Goal: Task Accomplishment & Management: Manage account settings

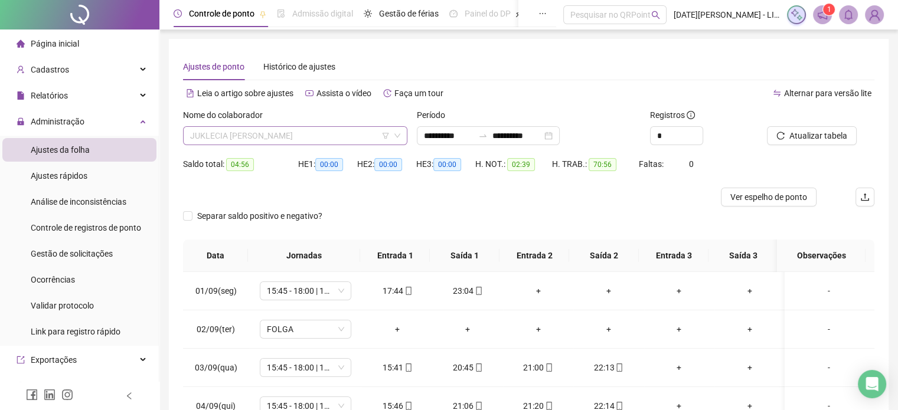
click at [378, 141] on span "JUKLECIA [PERSON_NAME]" at bounding box center [295, 136] width 210 height 18
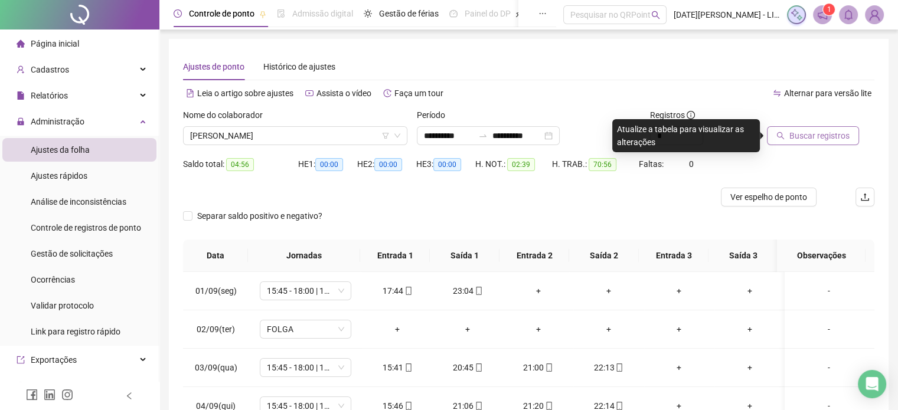
click at [807, 138] on span "Buscar registros" at bounding box center [819, 135] width 60 height 13
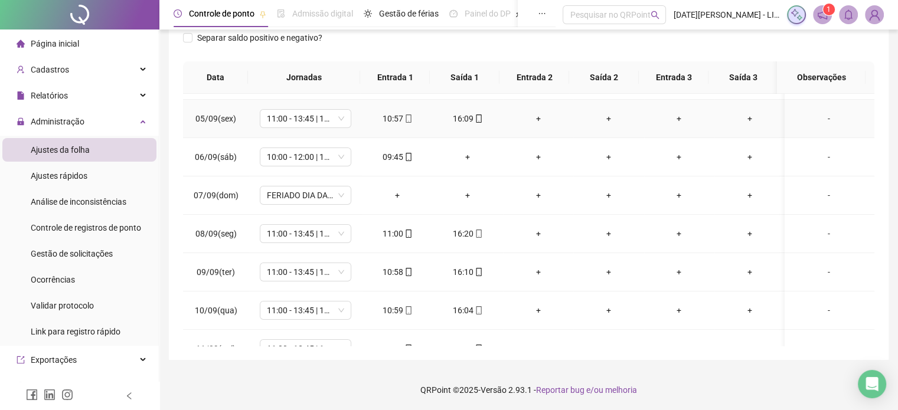
scroll to position [151, 0]
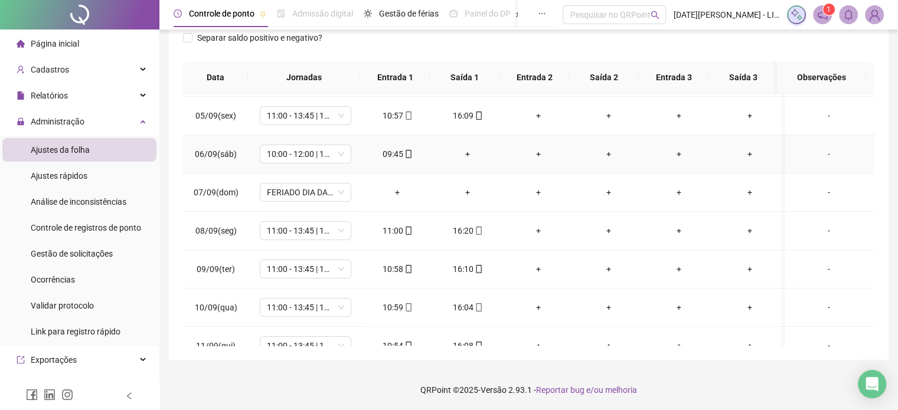
click at [469, 156] on div "+" at bounding box center [467, 154] width 51 height 13
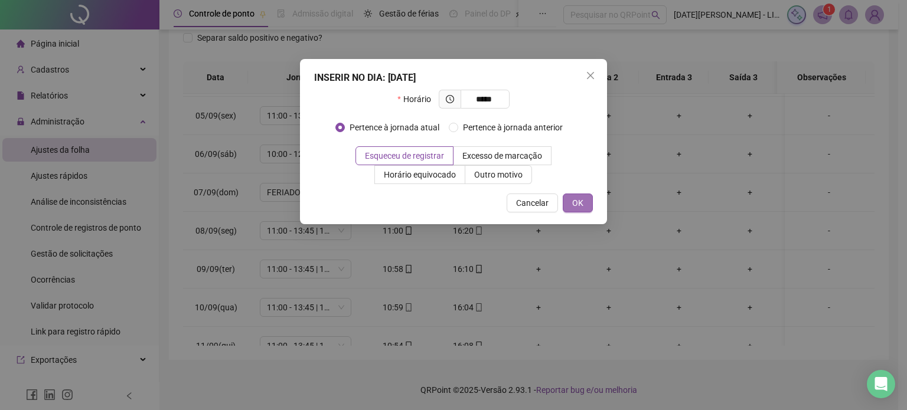
type input "*****"
click at [590, 200] on button "OK" at bounding box center [578, 203] width 30 height 19
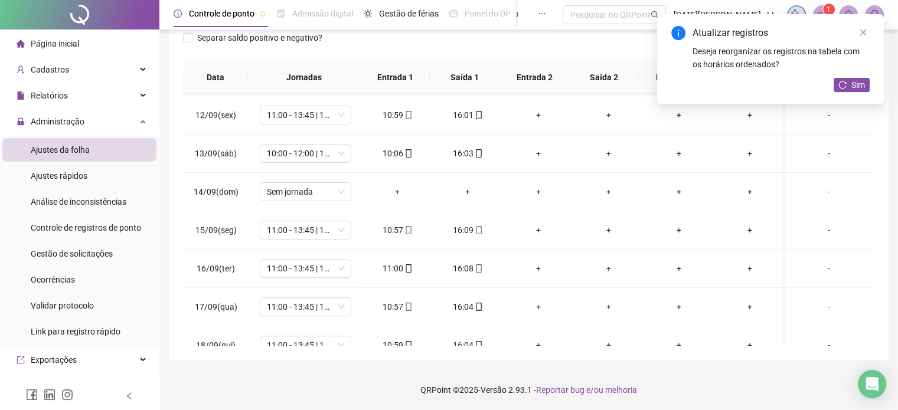
scroll to position [420, 0]
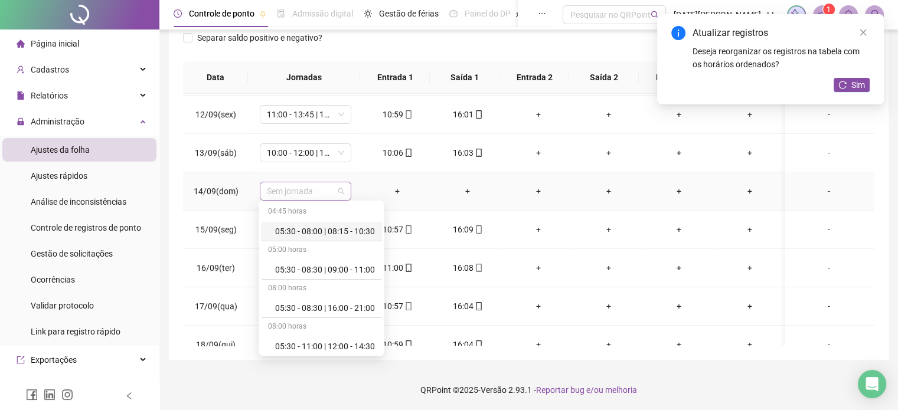
click at [314, 190] on span "Sem jornada" at bounding box center [305, 191] width 77 height 18
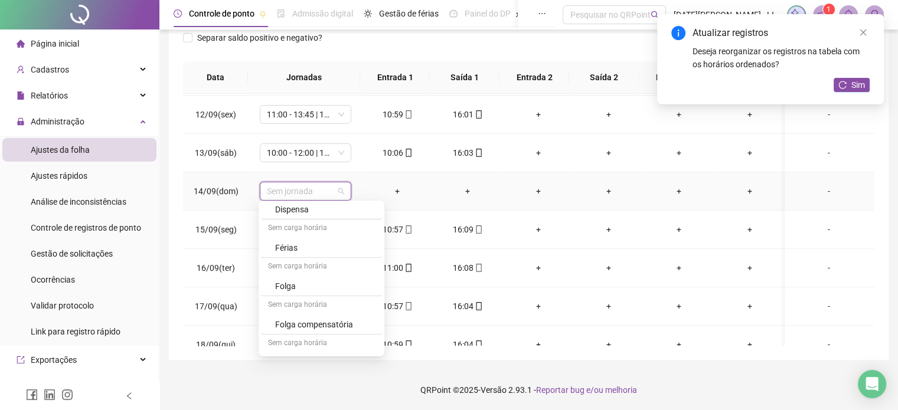
scroll to position [1455, 0]
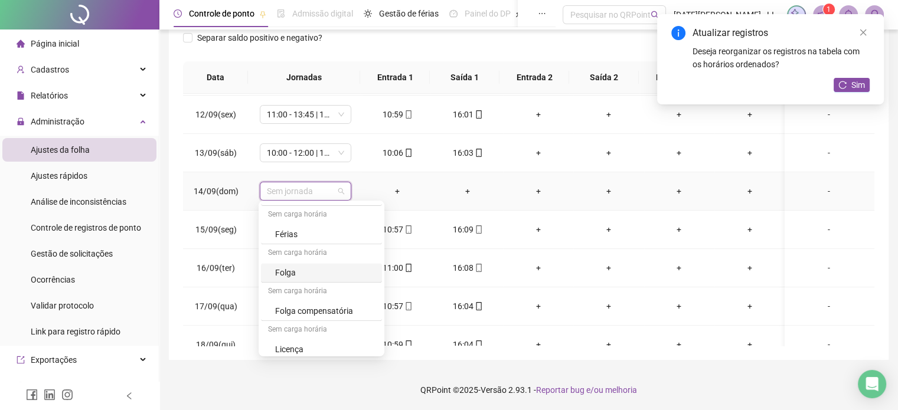
click at [324, 268] on div "Folga" at bounding box center [325, 272] width 100 height 13
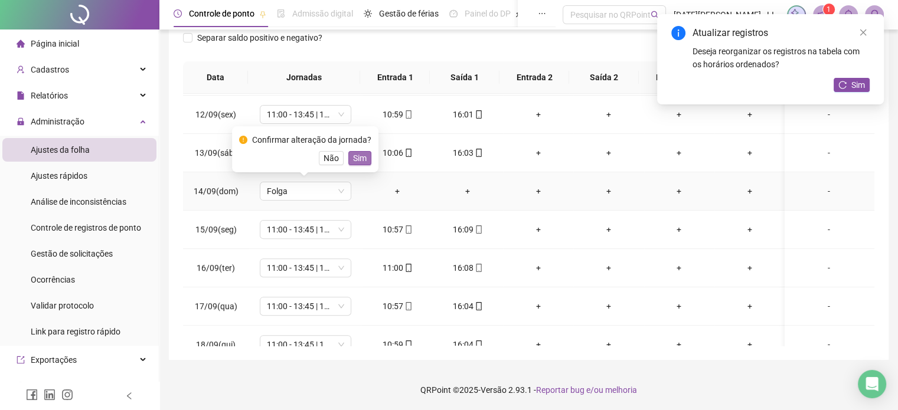
click at [360, 162] on span "Sim" at bounding box center [360, 158] width 14 height 13
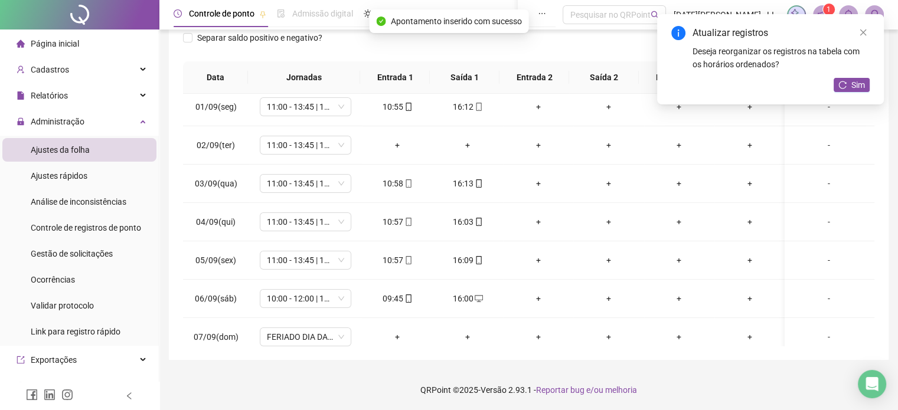
scroll to position [0, 0]
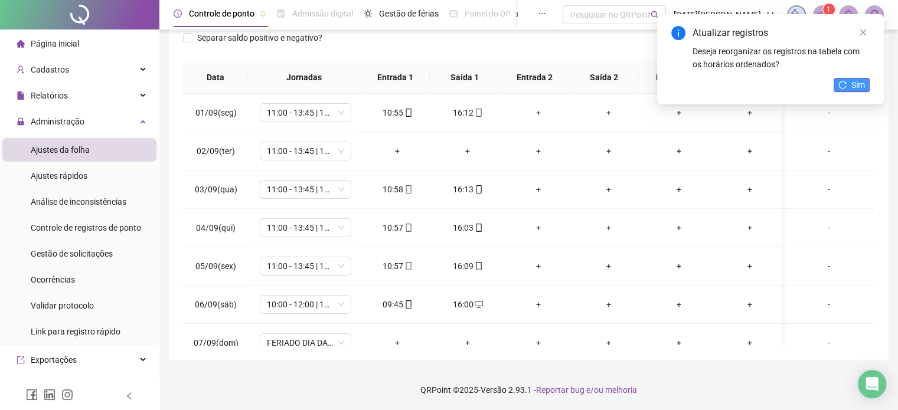
click at [853, 84] on span "Sim" at bounding box center [858, 85] width 14 height 13
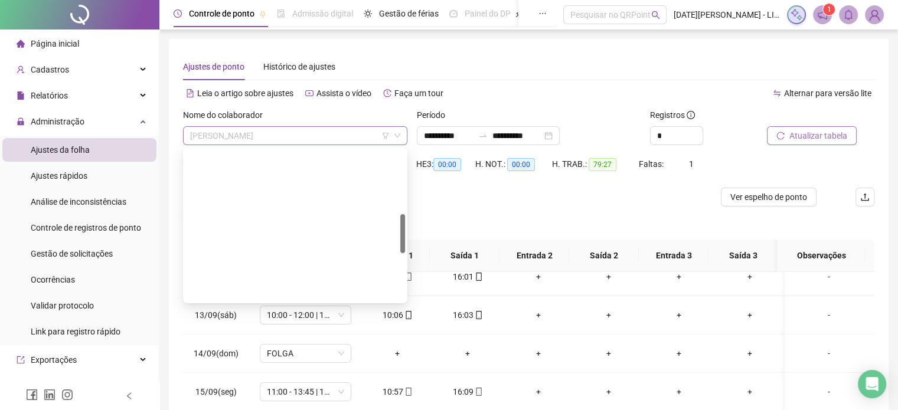
click at [331, 138] on span "[PERSON_NAME]" at bounding box center [295, 136] width 210 height 18
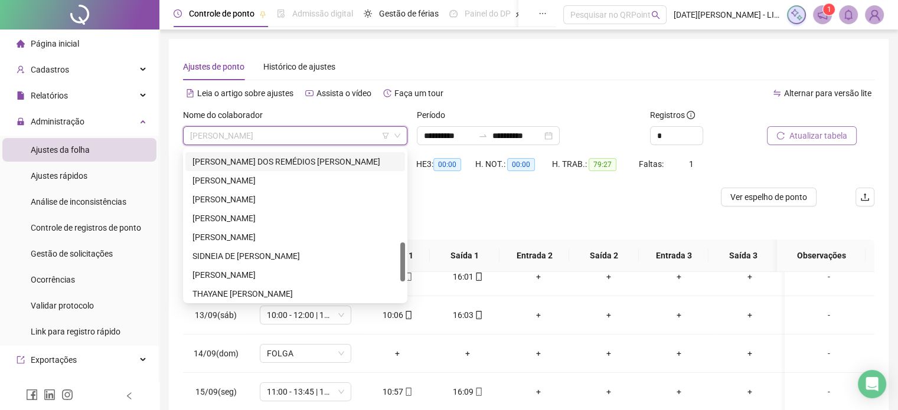
scroll to position [356, 0]
click at [300, 180] on div "[PERSON_NAME]" at bounding box center [294, 181] width 205 height 13
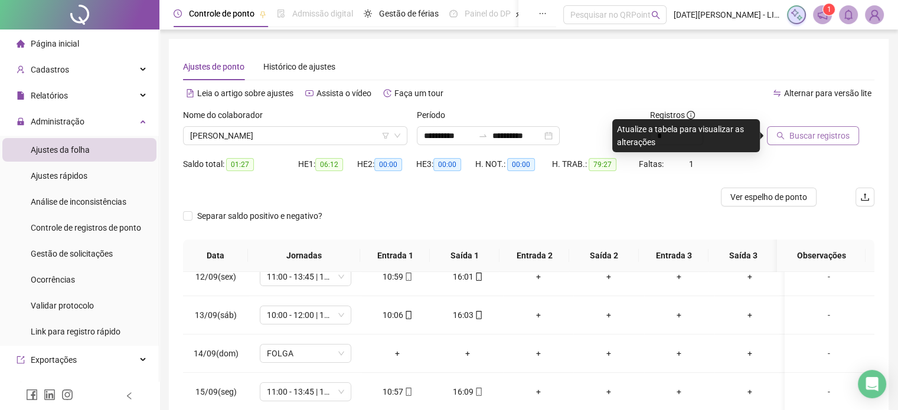
click at [798, 142] on button "Buscar registros" at bounding box center [813, 135] width 92 height 19
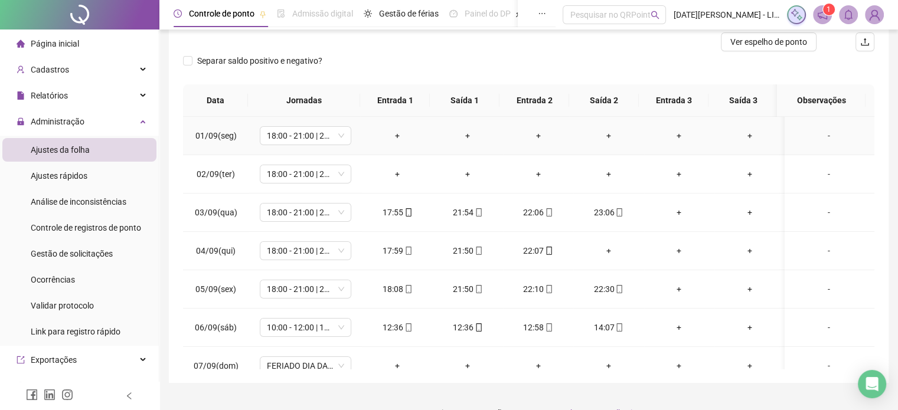
scroll to position [0, 0]
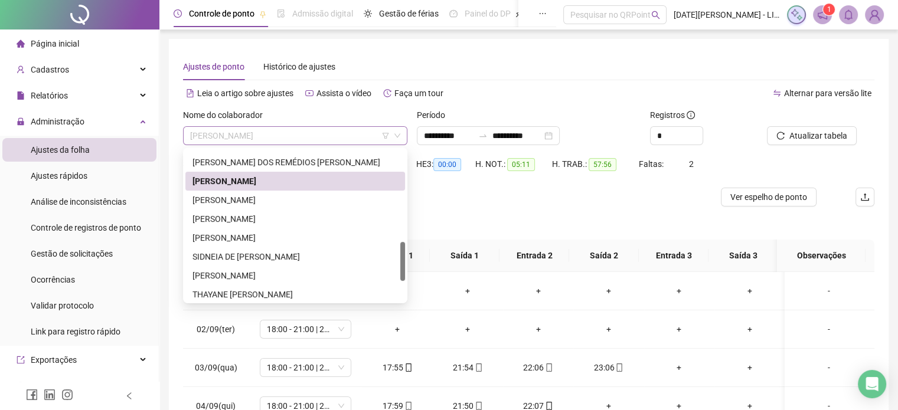
click at [363, 136] on span "[PERSON_NAME]" at bounding box center [295, 136] width 210 height 18
click at [312, 223] on div "[PERSON_NAME]" at bounding box center [294, 219] width 205 height 13
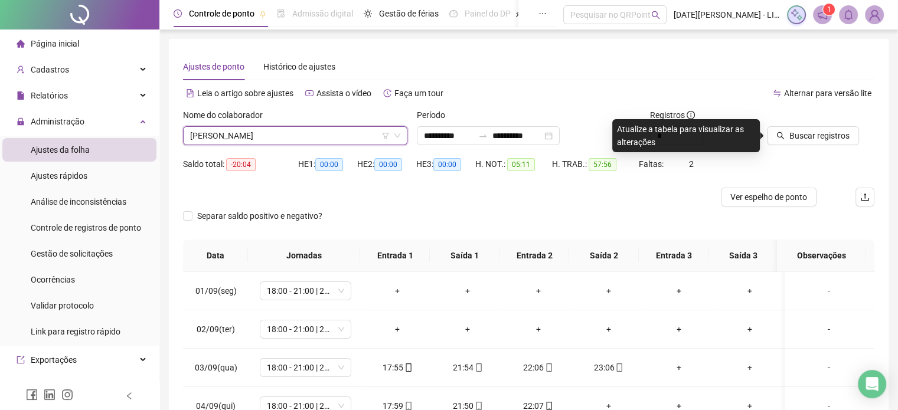
scroll to position [178, 0]
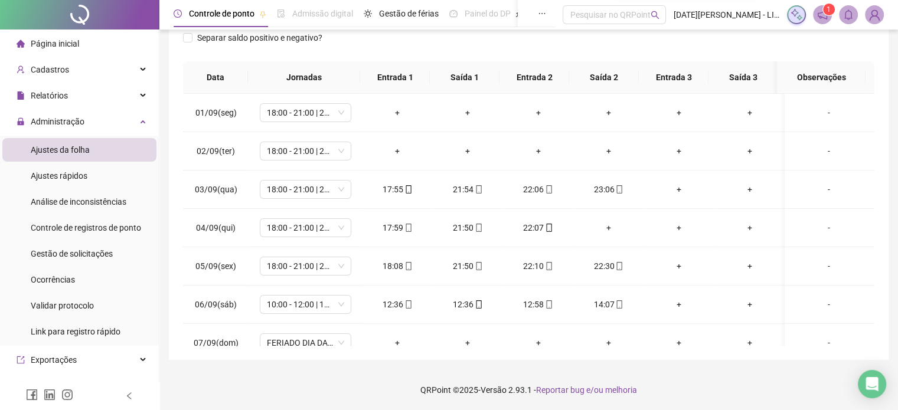
click at [580, 389] on span "Reportar bug e/ou melhoria" at bounding box center [586, 390] width 101 height 9
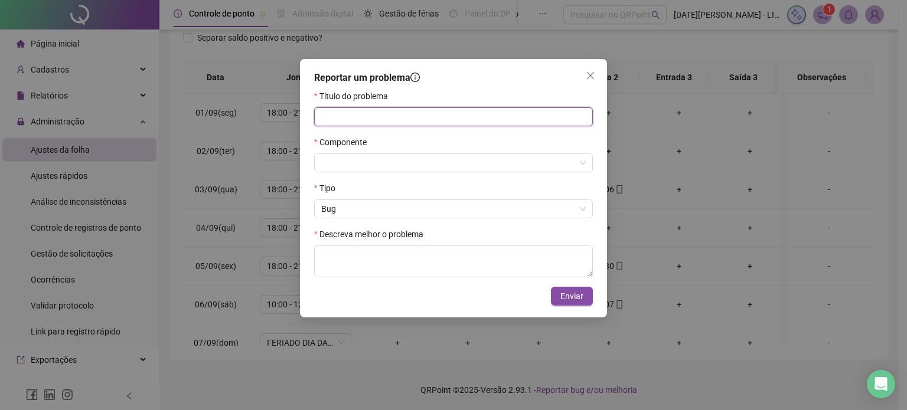
click at [376, 115] on input "text" at bounding box center [453, 116] width 279 height 19
click at [591, 77] on icon "close" at bounding box center [590, 75] width 9 height 9
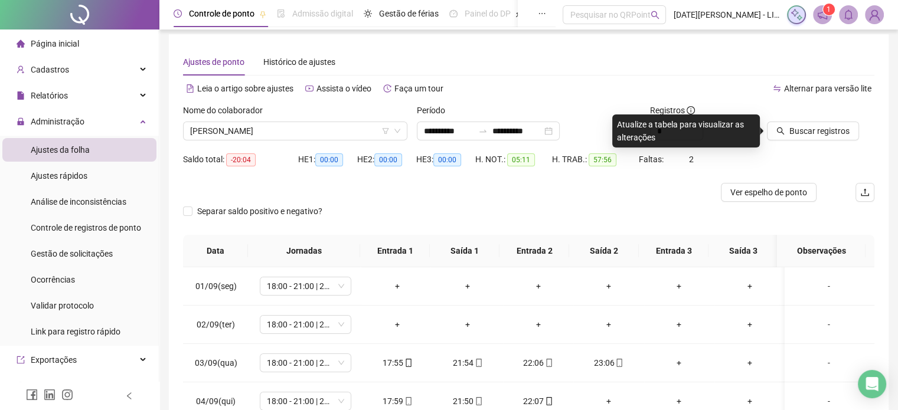
scroll to position [0, 0]
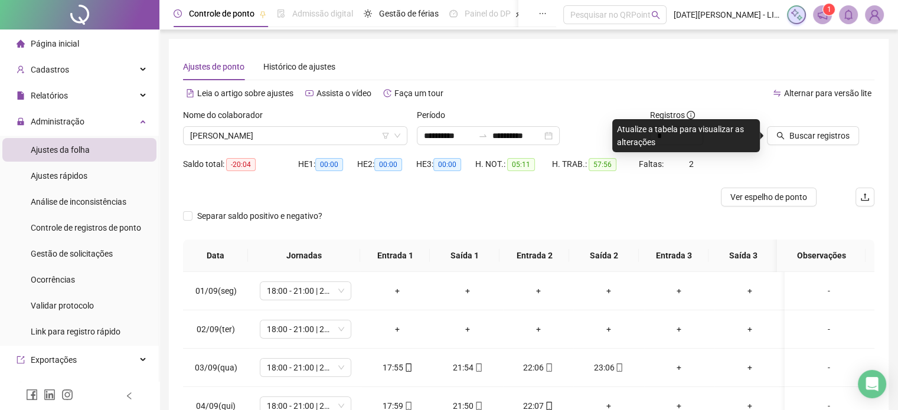
drag, startPoint x: 782, startPoint y: 219, endPoint x: 765, endPoint y: 210, distance: 19.0
click at [765, 210] on div "Separar saldo positivo e negativo?" at bounding box center [528, 223] width 691 height 33
click at [616, 208] on div "Separar saldo positivo e negativo?" at bounding box center [528, 223] width 691 height 33
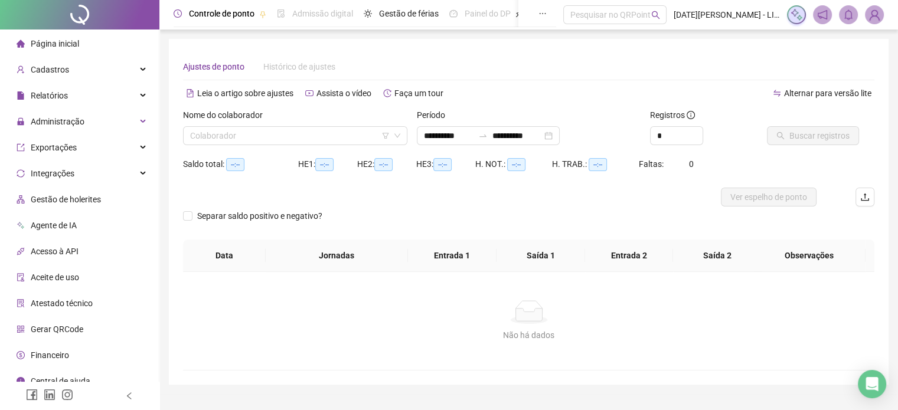
type input "**********"
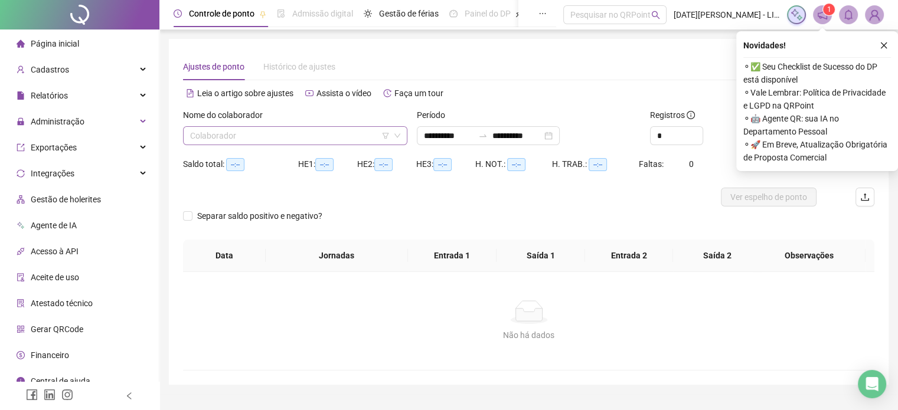
drag, startPoint x: 322, startPoint y: 120, endPoint x: 315, endPoint y: 138, distance: 19.4
click at [315, 138] on div "Nome do colaborador Colaborador" at bounding box center [295, 127] width 224 height 37
click at [315, 138] on input "search" at bounding box center [290, 136] width 200 height 18
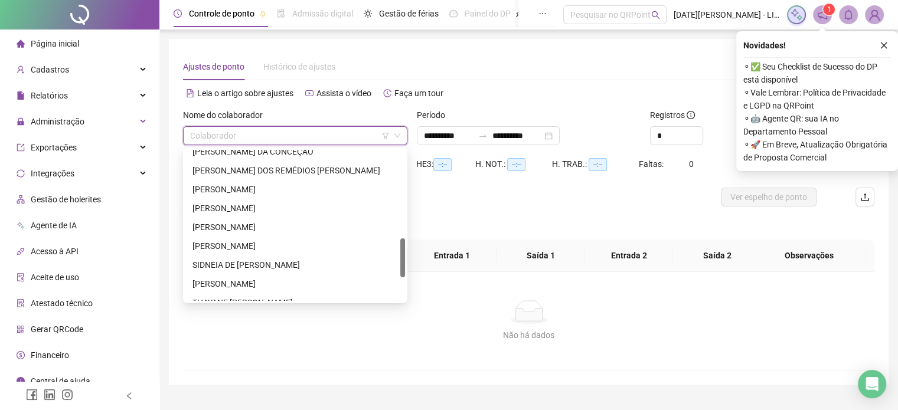
scroll to position [350, 0]
click at [252, 224] on div "[PERSON_NAME]" at bounding box center [294, 225] width 205 height 13
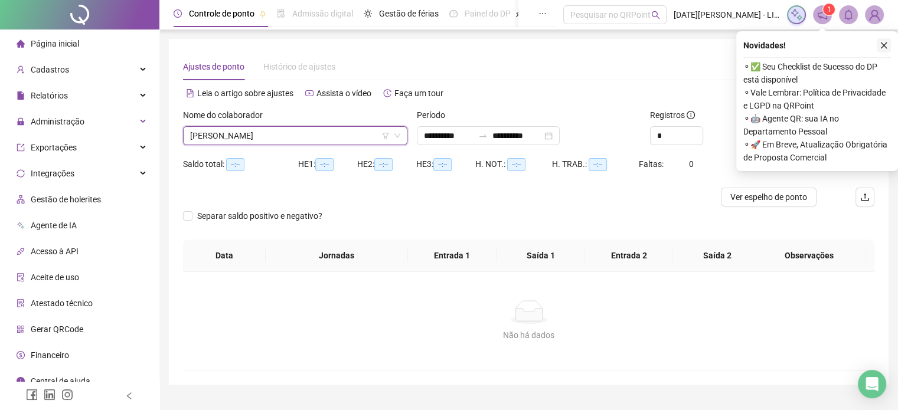
click at [884, 44] on icon "close" at bounding box center [884, 46] width 6 height 6
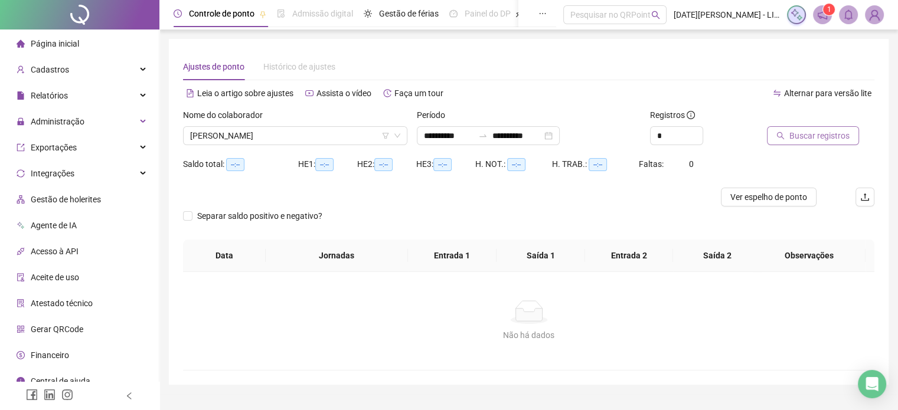
click at [822, 136] on span "Buscar registros" at bounding box center [819, 135] width 60 height 13
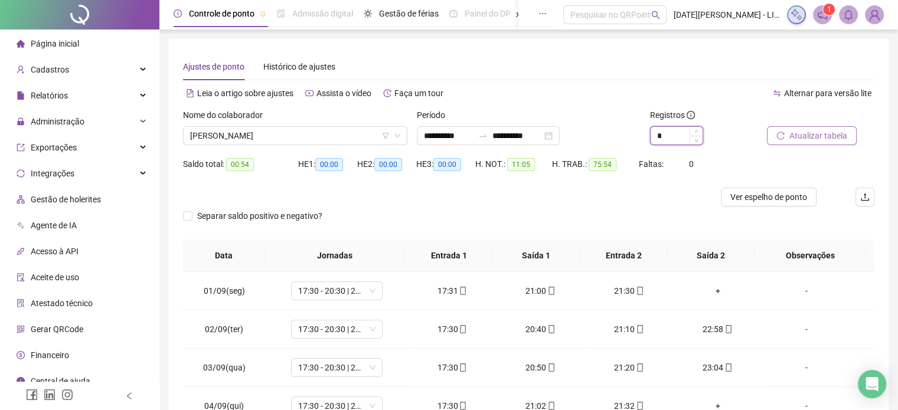
click at [678, 138] on input "*" at bounding box center [677, 136] width 52 height 18
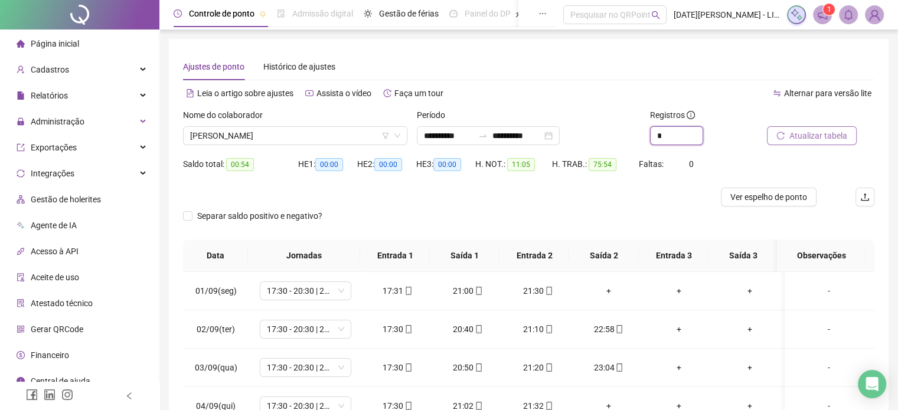
type input "*"
click at [817, 136] on span "Atualizar tabela" at bounding box center [818, 135] width 58 height 13
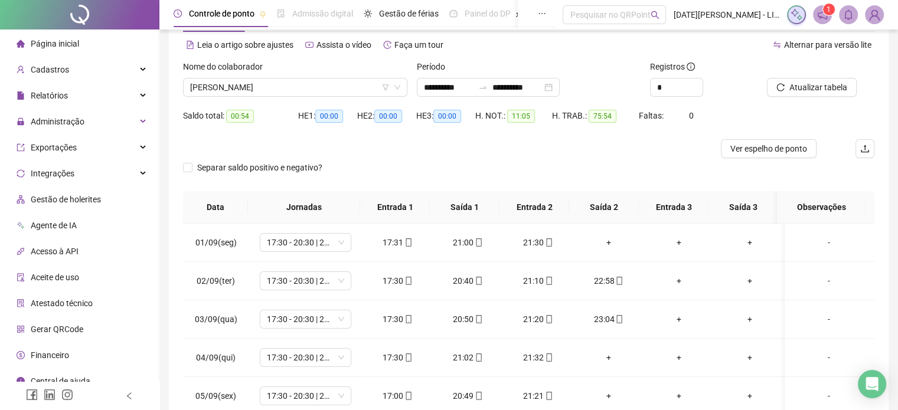
scroll to position [0, 0]
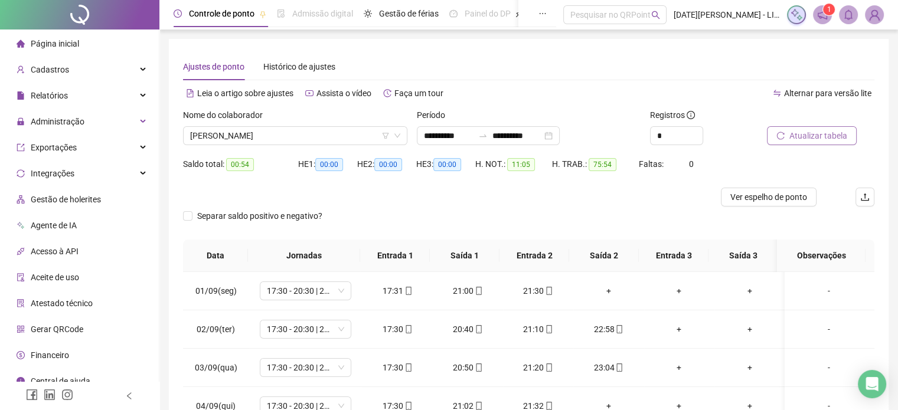
click at [792, 128] on button "Atualizar tabela" at bounding box center [812, 135] width 90 height 19
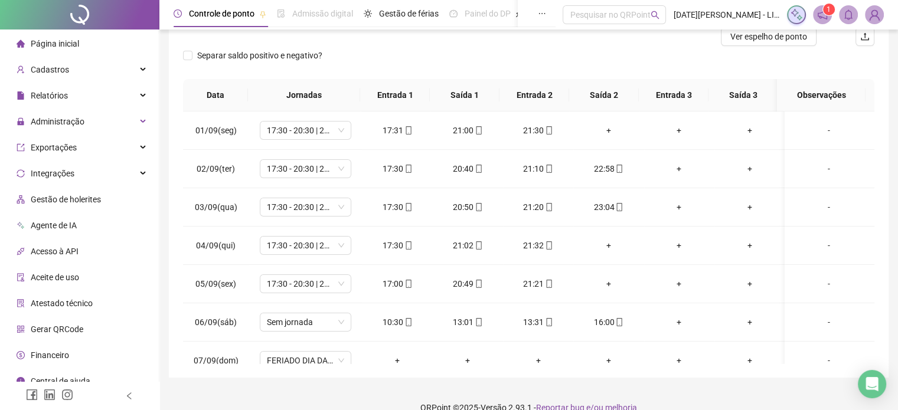
scroll to position [162, 0]
click at [637, 298] on td "+" at bounding box center [608, 283] width 70 height 38
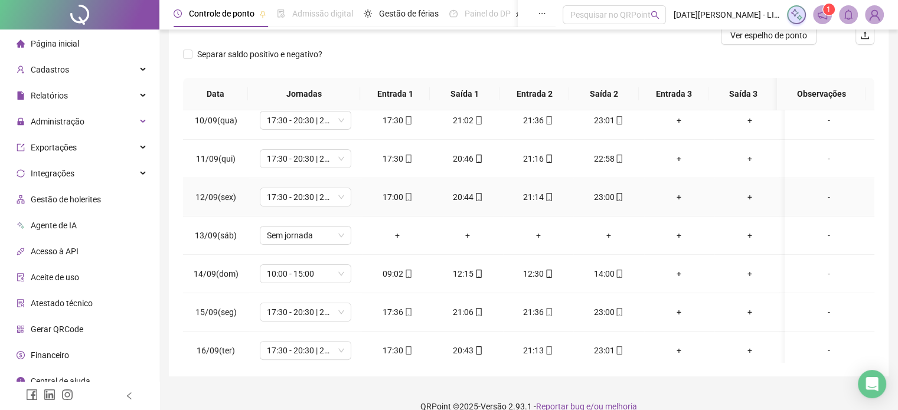
scroll to position [357, 0]
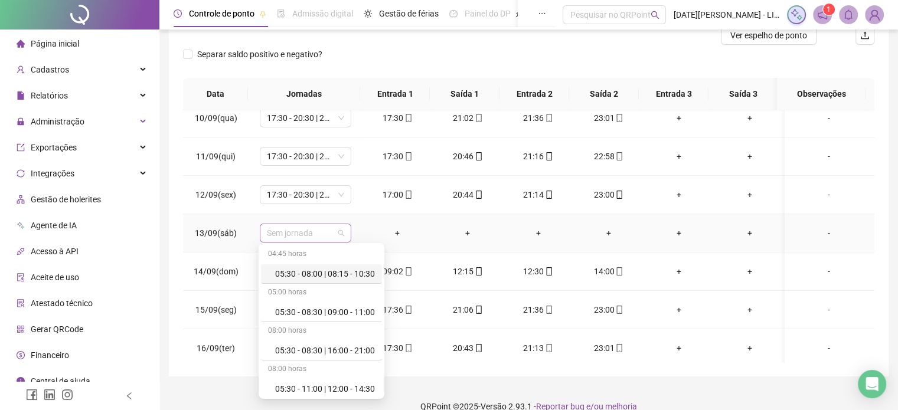
click at [323, 224] on span "Sem jornada" at bounding box center [305, 233] width 77 height 18
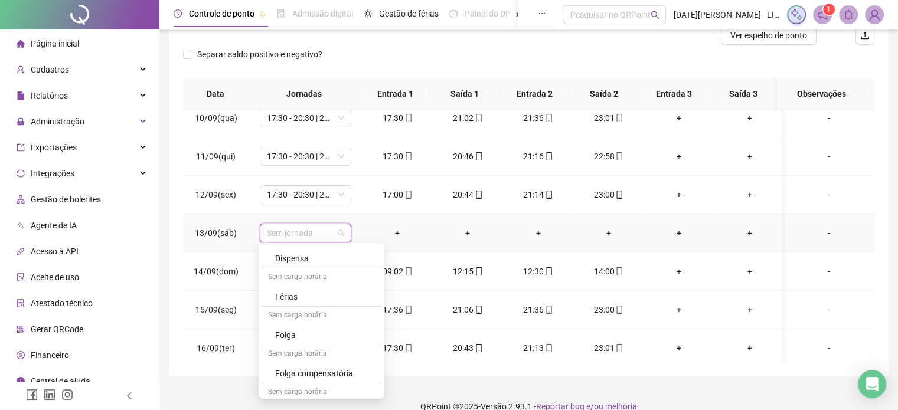
scroll to position [1455, 0]
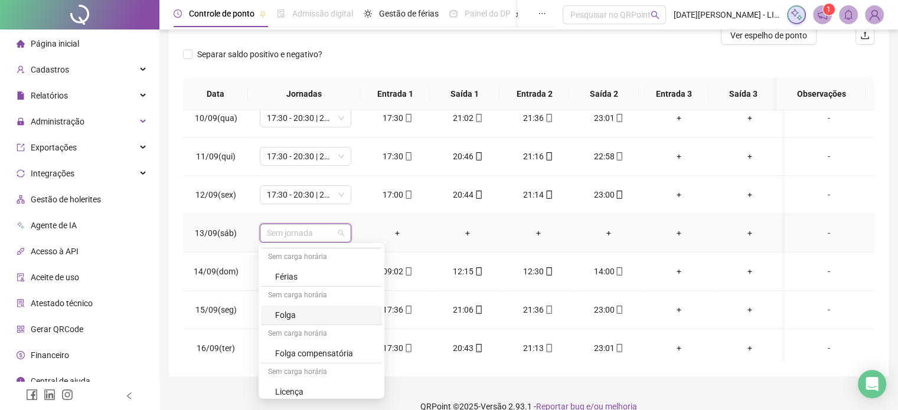
click at [285, 309] on div "Folga" at bounding box center [325, 315] width 100 height 13
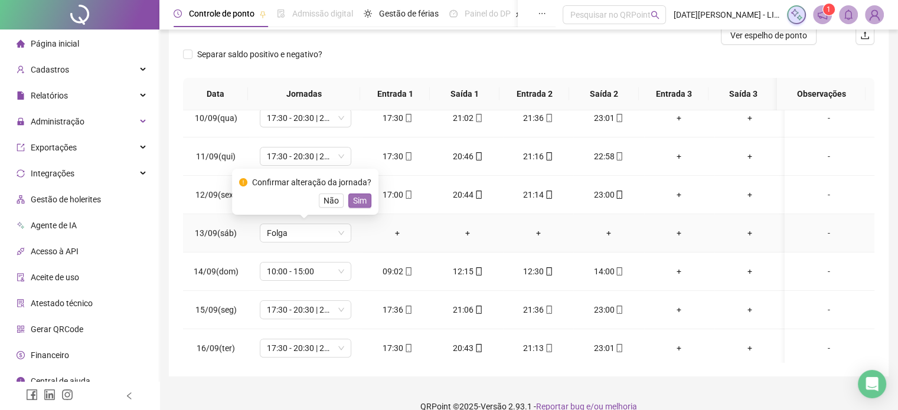
click at [359, 200] on span "Sim" at bounding box center [360, 200] width 14 height 13
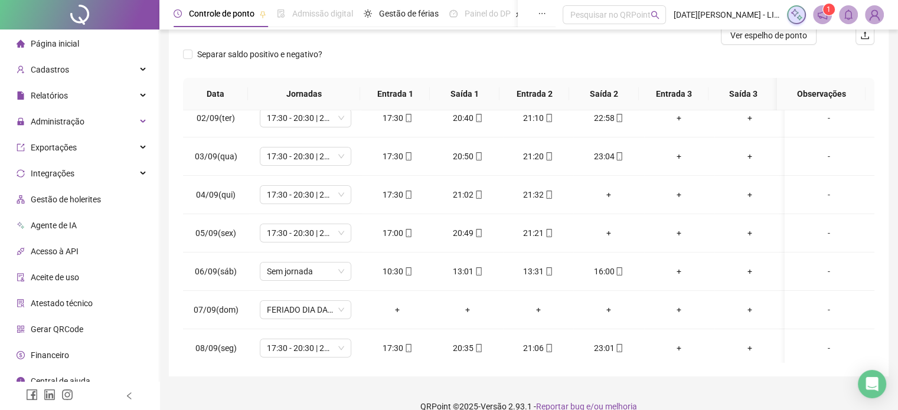
scroll to position [51, 0]
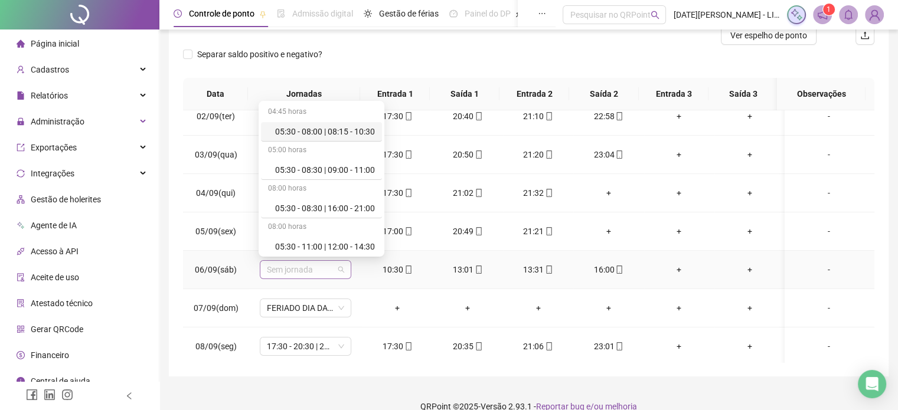
click at [311, 275] on span "Sem jornada" at bounding box center [305, 270] width 77 height 18
click at [336, 174] on div "10:30 - 13:00 | 13:30 - 16:00" at bounding box center [325, 174] width 100 height 13
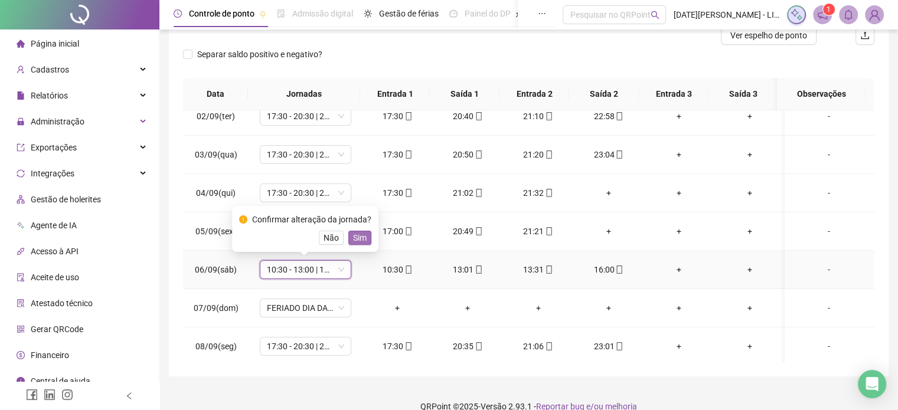
click at [358, 235] on span "Sim" at bounding box center [360, 237] width 14 height 13
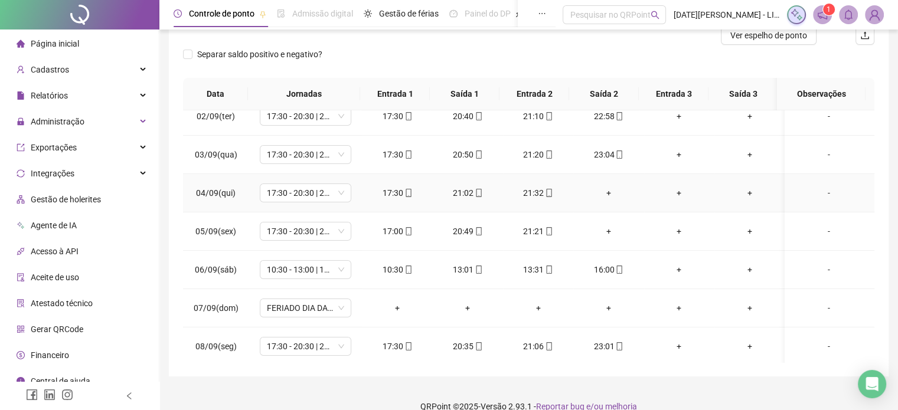
click at [604, 192] on div "+" at bounding box center [608, 193] width 51 height 13
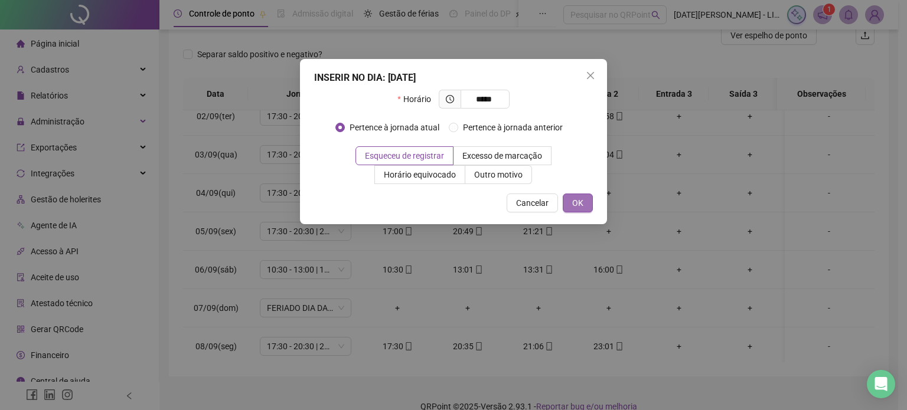
type input "*****"
click at [586, 204] on button "OK" at bounding box center [578, 203] width 30 height 19
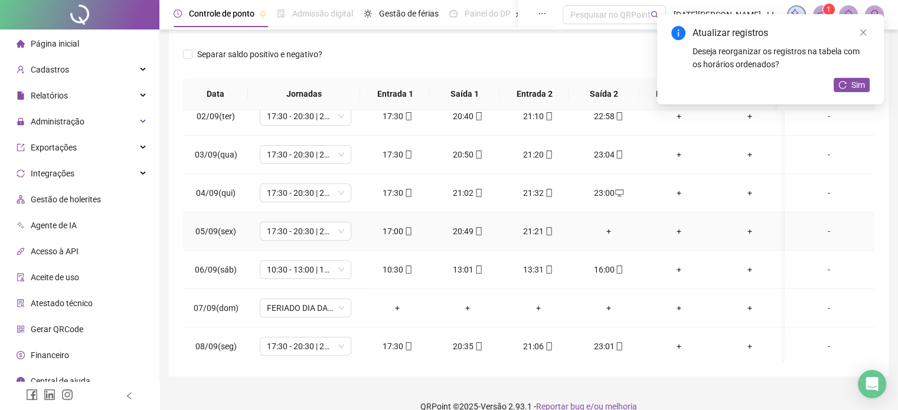
click at [606, 231] on div "+" at bounding box center [608, 231] width 51 height 13
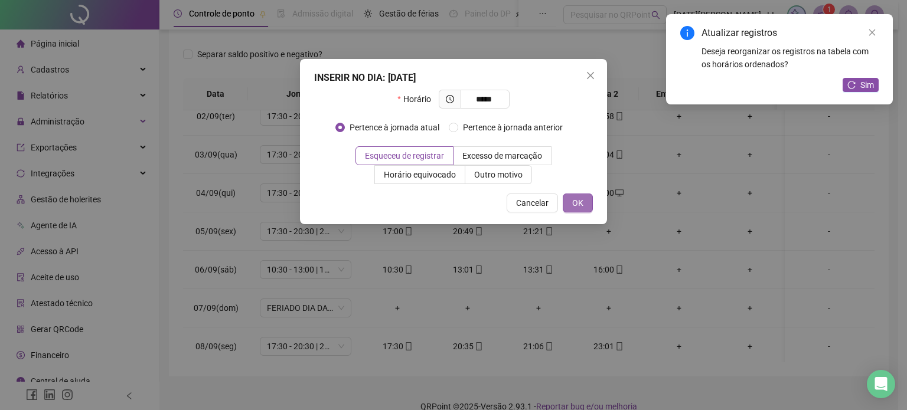
type input "*****"
click at [584, 201] on button "OK" at bounding box center [578, 203] width 30 height 19
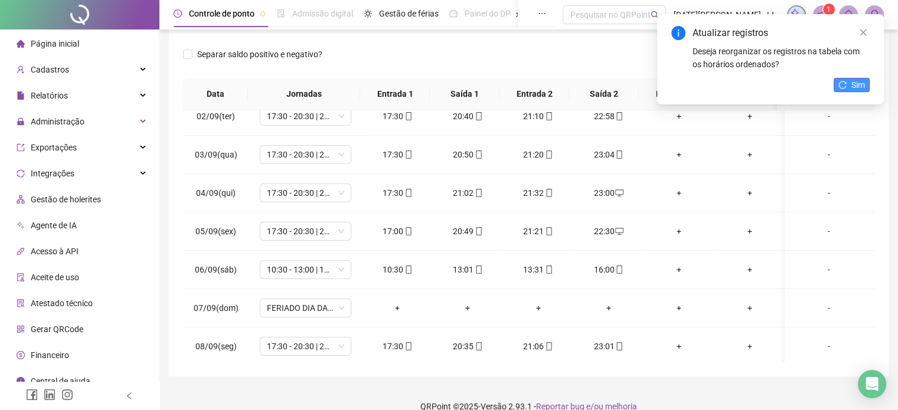
click at [855, 81] on span "Sim" at bounding box center [858, 85] width 14 height 13
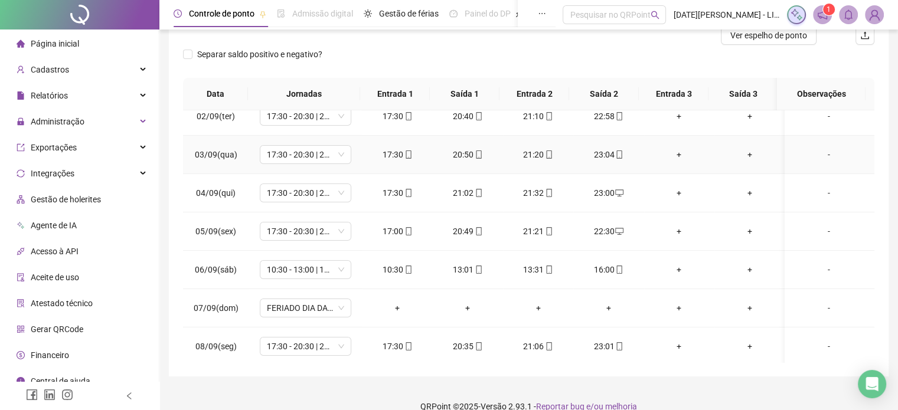
scroll to position [0, 0]
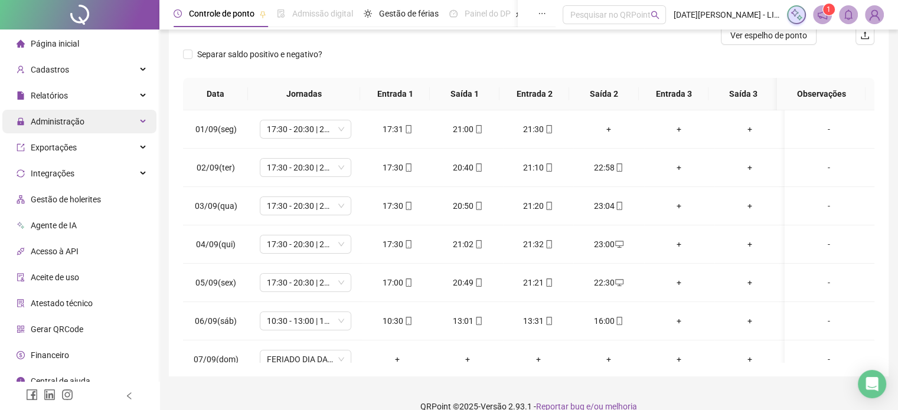
click at [137, 125] on div "Administração" at bounding box center [79, 122] width 154 height 24
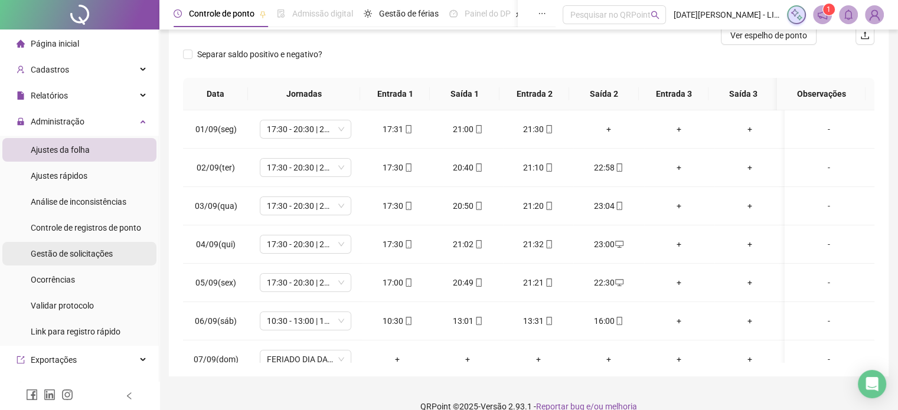
click at [98, 257] on span "Gestão de solicitações" at bounding box center [72, 253] width 82 height 9
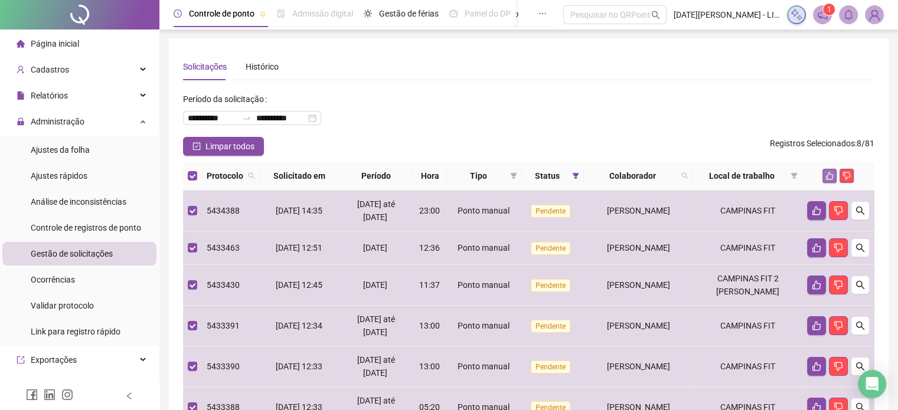
click at [831, 178] on icon "like" at bounding box center [829, 176] width 8 height 8
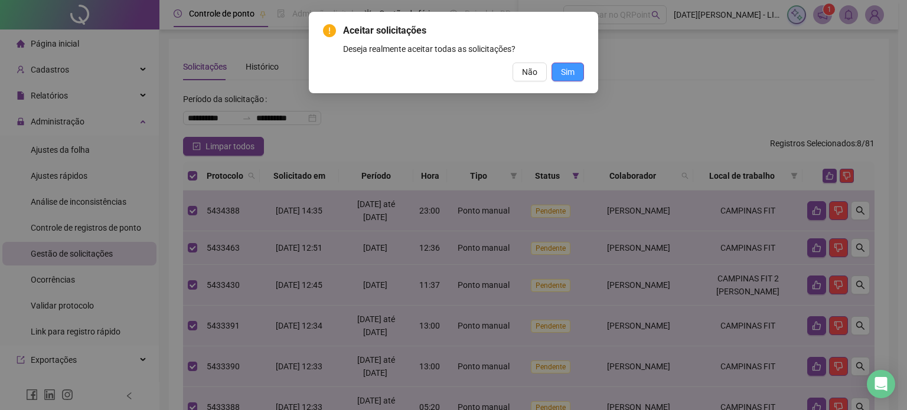
click at [569, 75] on span "Sim" at bounding box center [568, 72] width 14 height 13
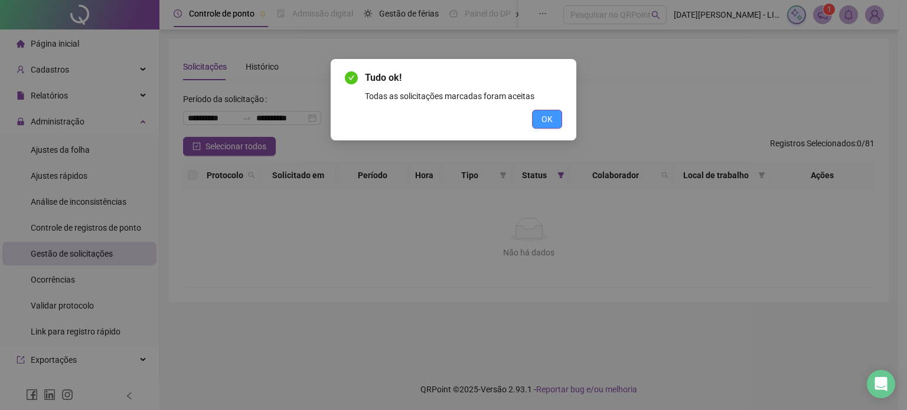
click at [544, 117] on span "OK" at bounding box center [546, 119] width 11 height 13
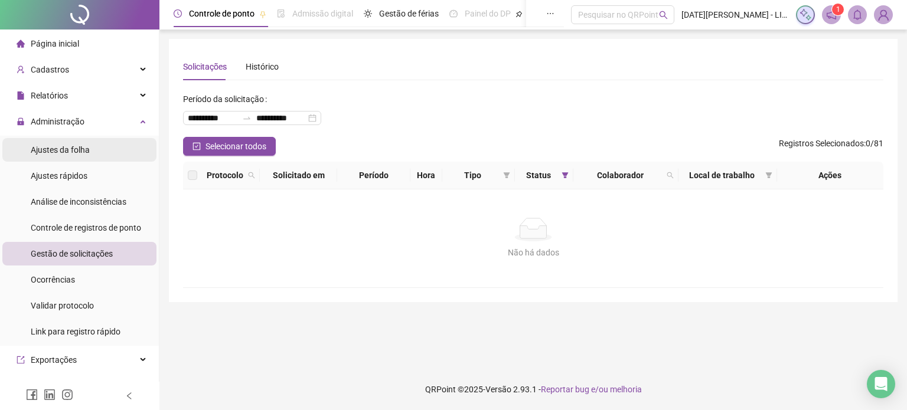
click at [90, 146] on li "Ajustes da folha" at bounding box center [79, 150] width 154 height 24
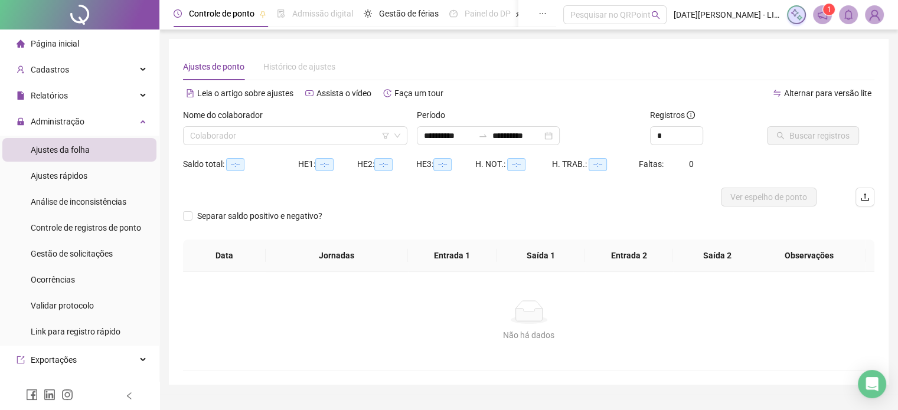
type input "**********"
click at [318, 142] on input "search" at bounding box center [290, 136] width 200 height 18
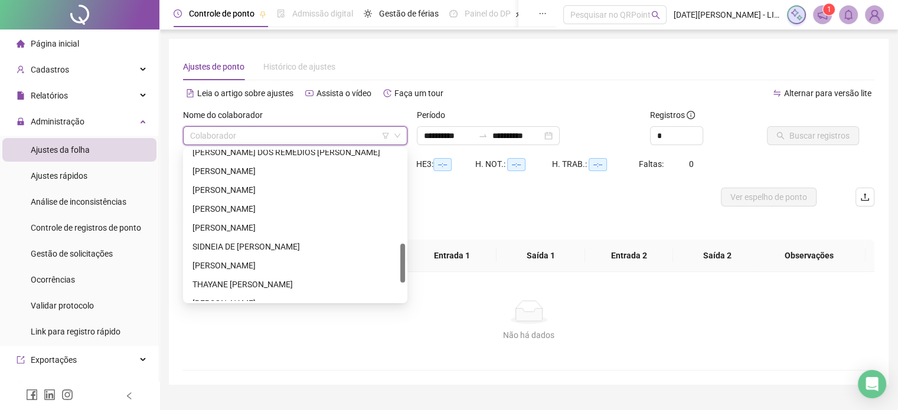
scroll to position [368, 0]
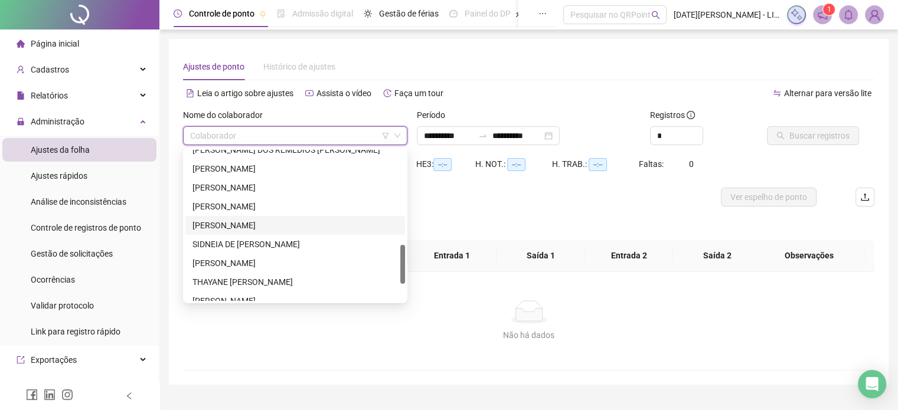
click at [254, 225] on div "[PERSON_NAME]" at bounding box center [294, 225] width 205 height 13
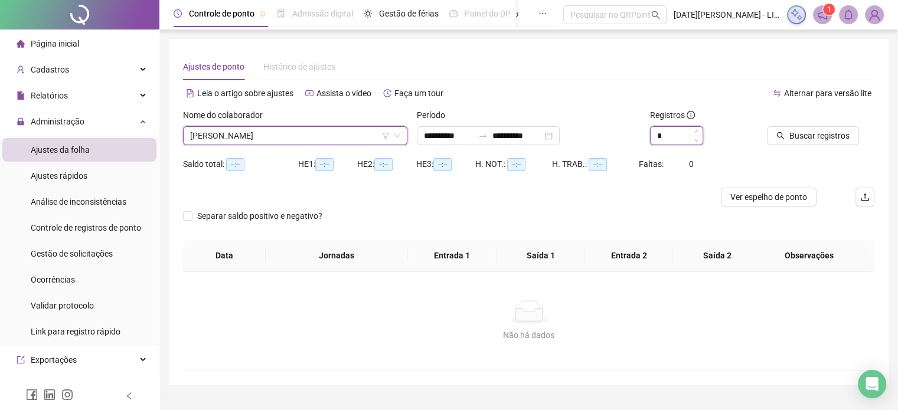
click at [687, 139] on input "*" at bounding box center [677, 136] width 52 height 18
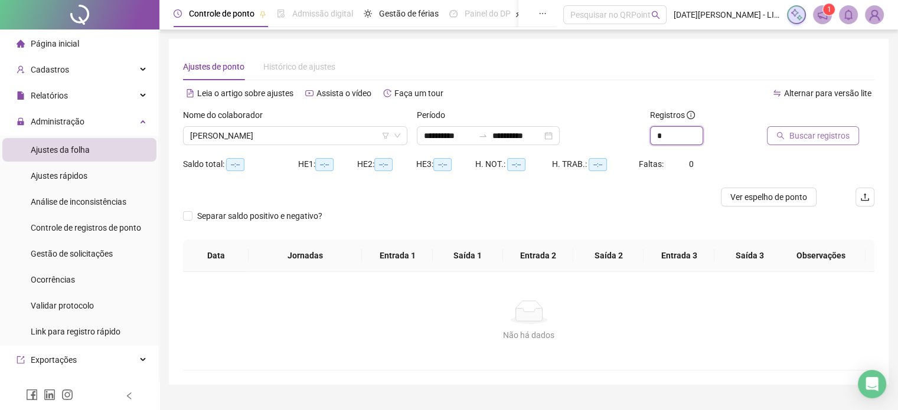
type input "*"
click at [801, 135] on span "Buscar registros" at bounding box center [819, 135] width 60 height 13
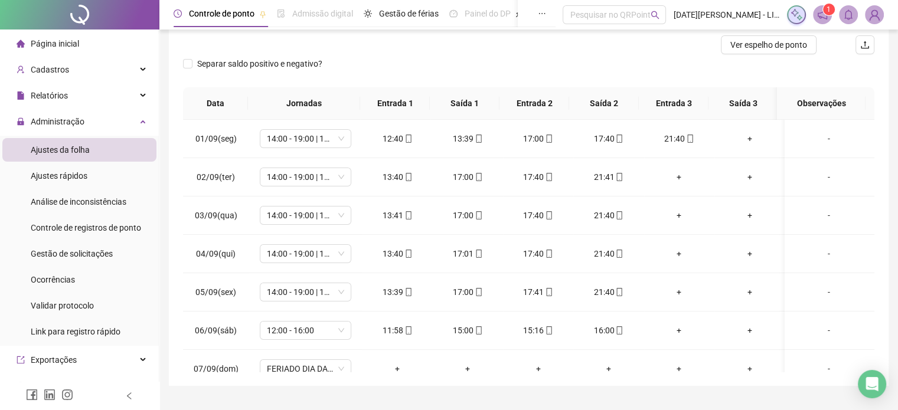
scroll to position [154, 0]
click at [406, 139] on icon "mobile" at bounding box center [408, 137] width 8 height 8
type input "**********"
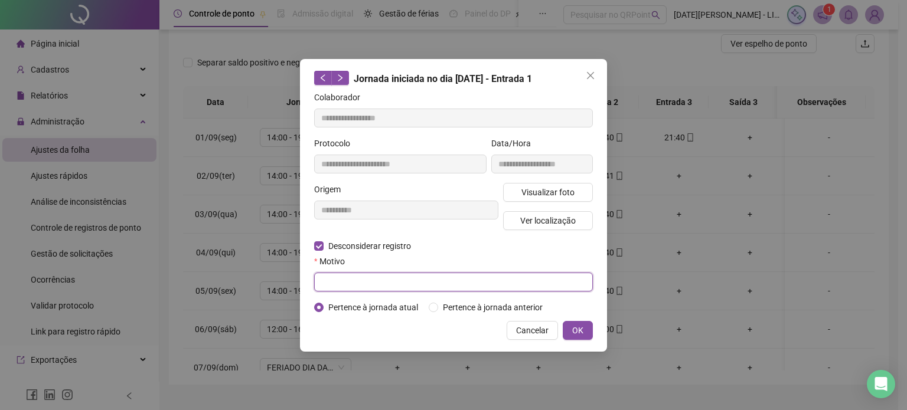
click at [392, 290] on input "text" at bounding box center [453, 282] width 279 height 19
type input "*"
click at [444, 283] on input "*****" at bounding box center [453, 282] width 279 height 19
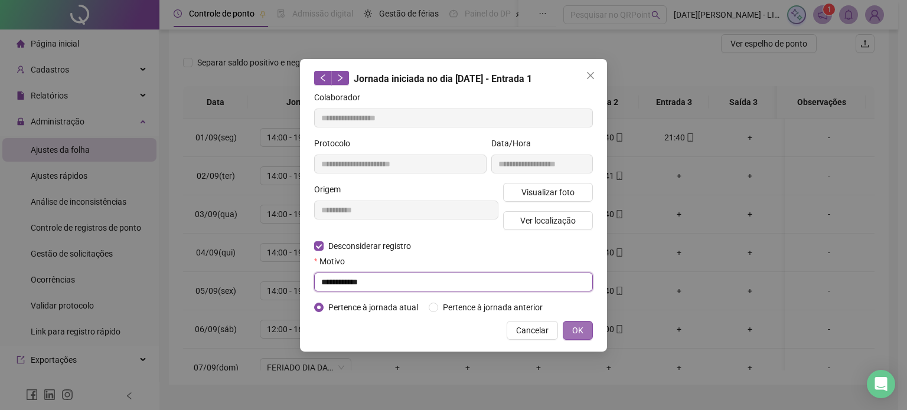
type input "**********"
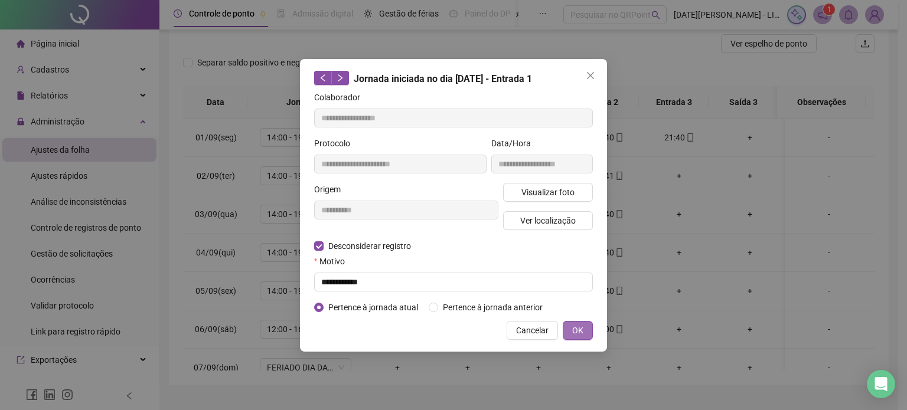
click at [582, 331] on span "OK" at bounding box center [577, 330] width 11 height 13
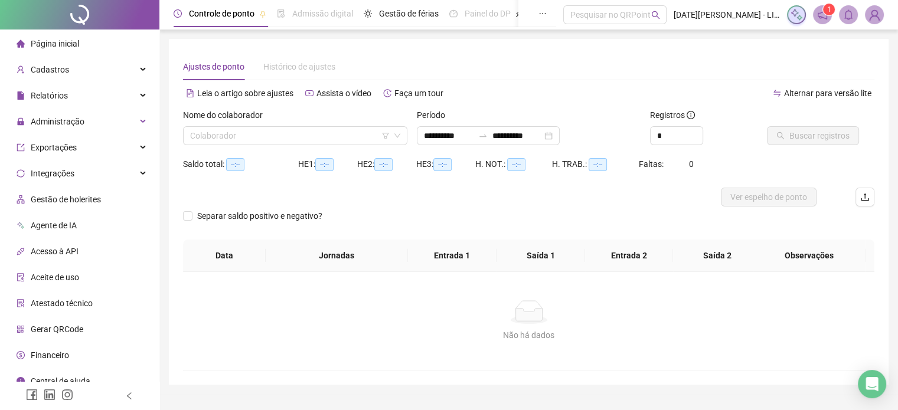
type input "**********"
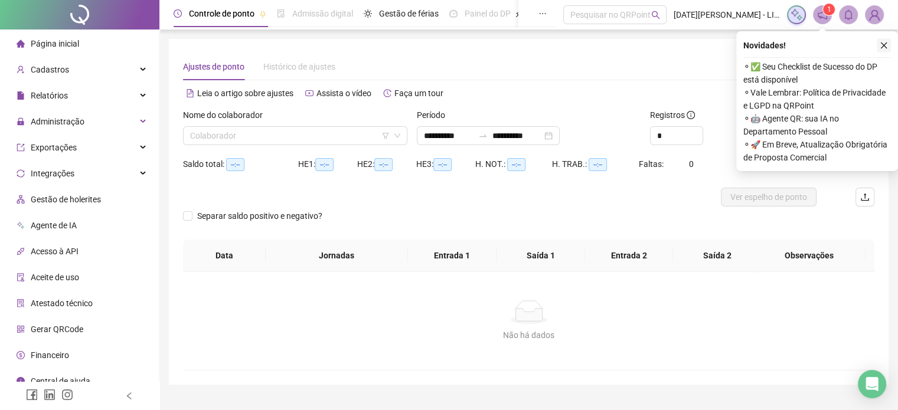
click at [885, 47] on icon "close" at bounding box center [884, 46] width 6 height 6
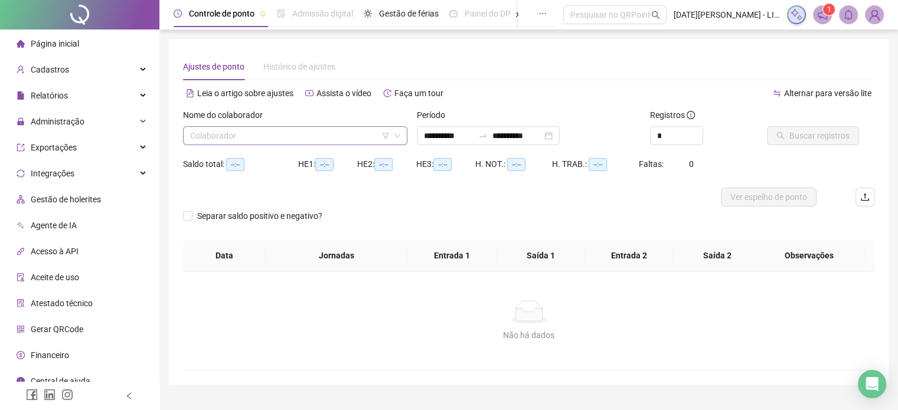
click at [359, 140] on input "search" at bounding box center [290, 136] width 200 height 18
